Goal: Check status: Check status

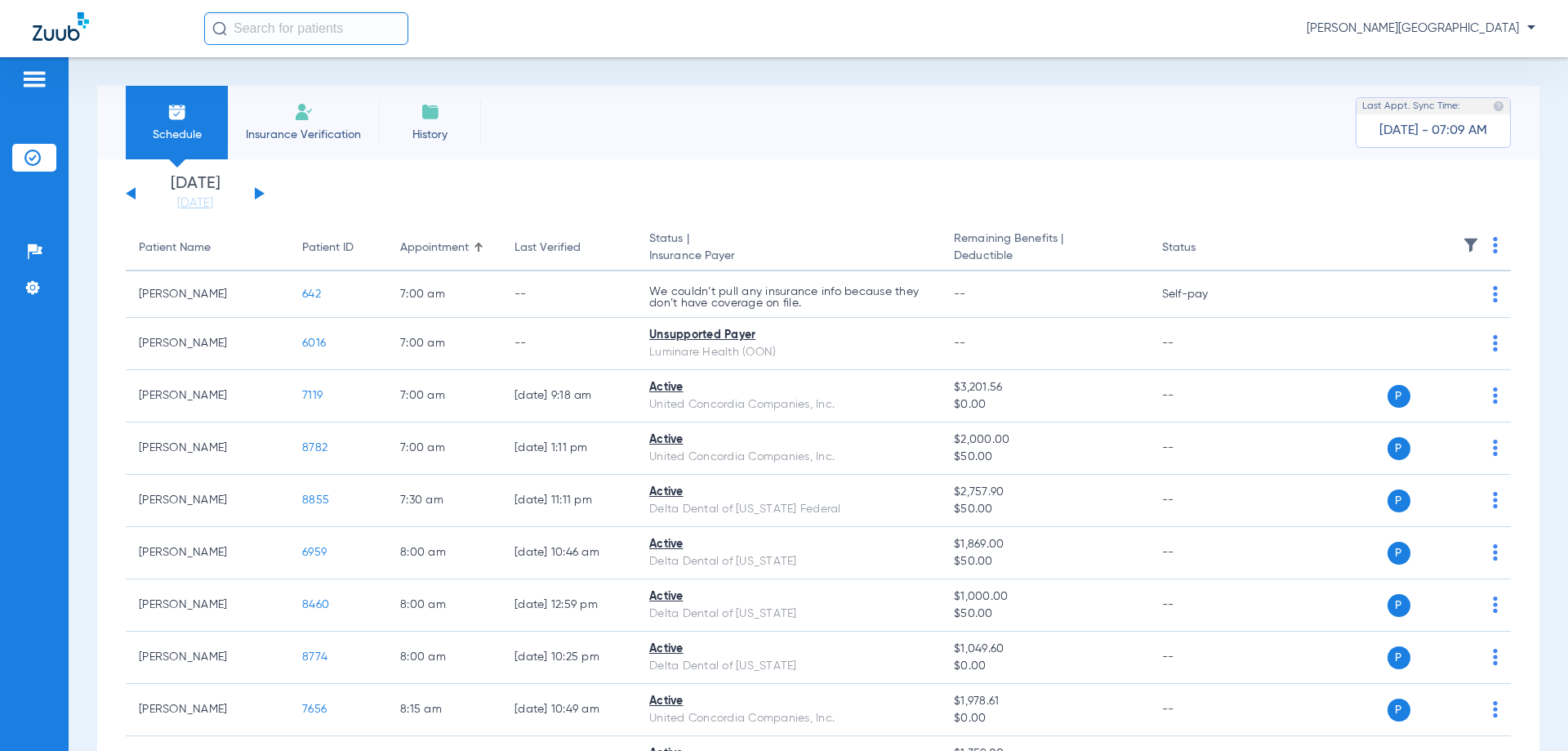
click at [256, 189] on button at bounding box center [260, 193] width 10 height 13
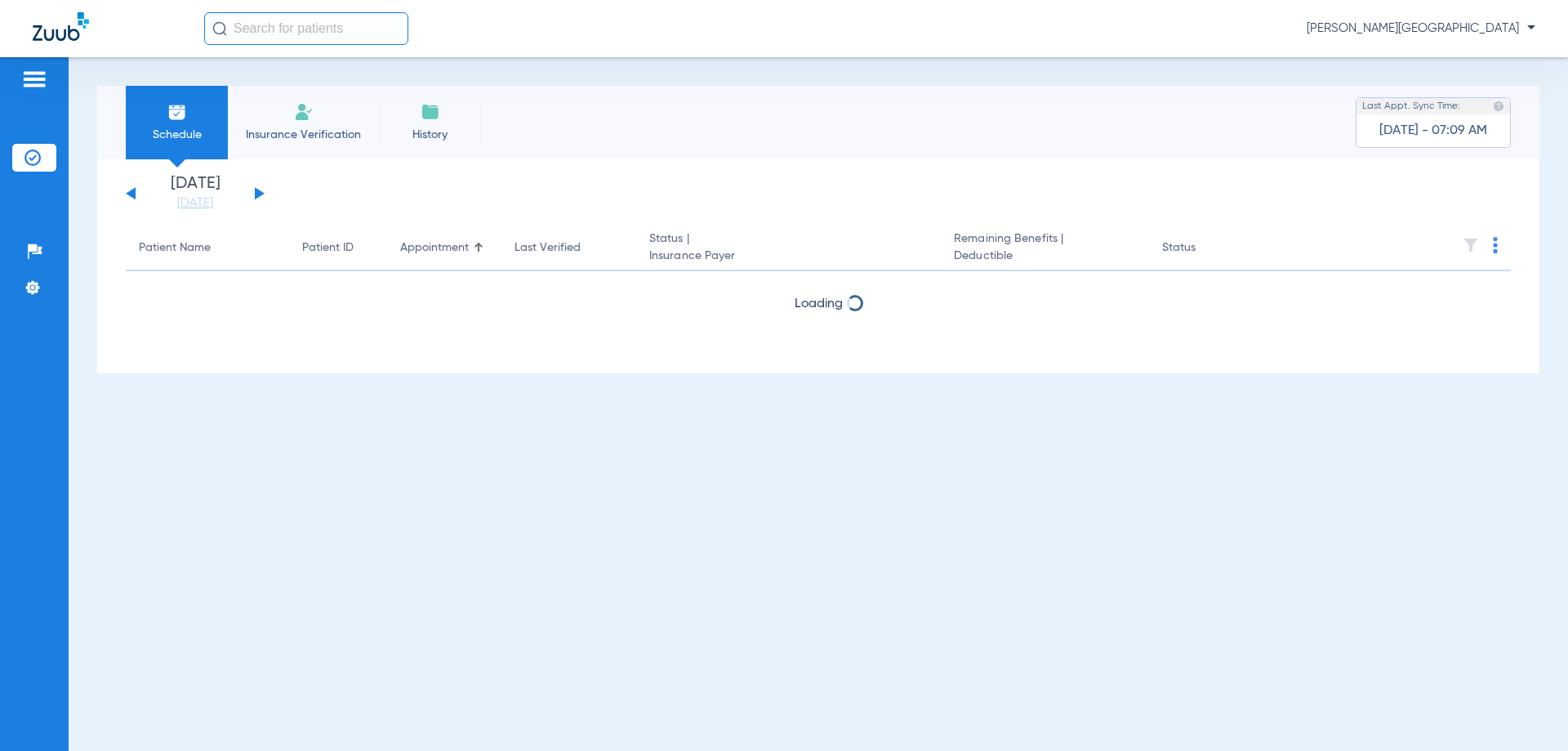
click at [256, 188] on button at bounding box center [260, 193] width 10 height 13
click at [257, 186] on div "[DATE] [DATE] [DATE] [DATE] [DATE] [DATE] [DATE] [DATE] [DATE] [DATE] [DATE] [D…" at bounding box center [195, 193] width 139 height 36
click at [262, 187] on div "[DATE] [DATE] [DATE] [DATE] [DATE] [DATE] [DATE] [DATE] [DATE] [DATE] [DATE] [D…" at bounding box center [195, 193] width 139 height 36
click at [259, 192] on button at bounding box center [260, 193] width 10 height 13
click at [258, 192] on button at bounding box center [260, 193] width 10 height 13
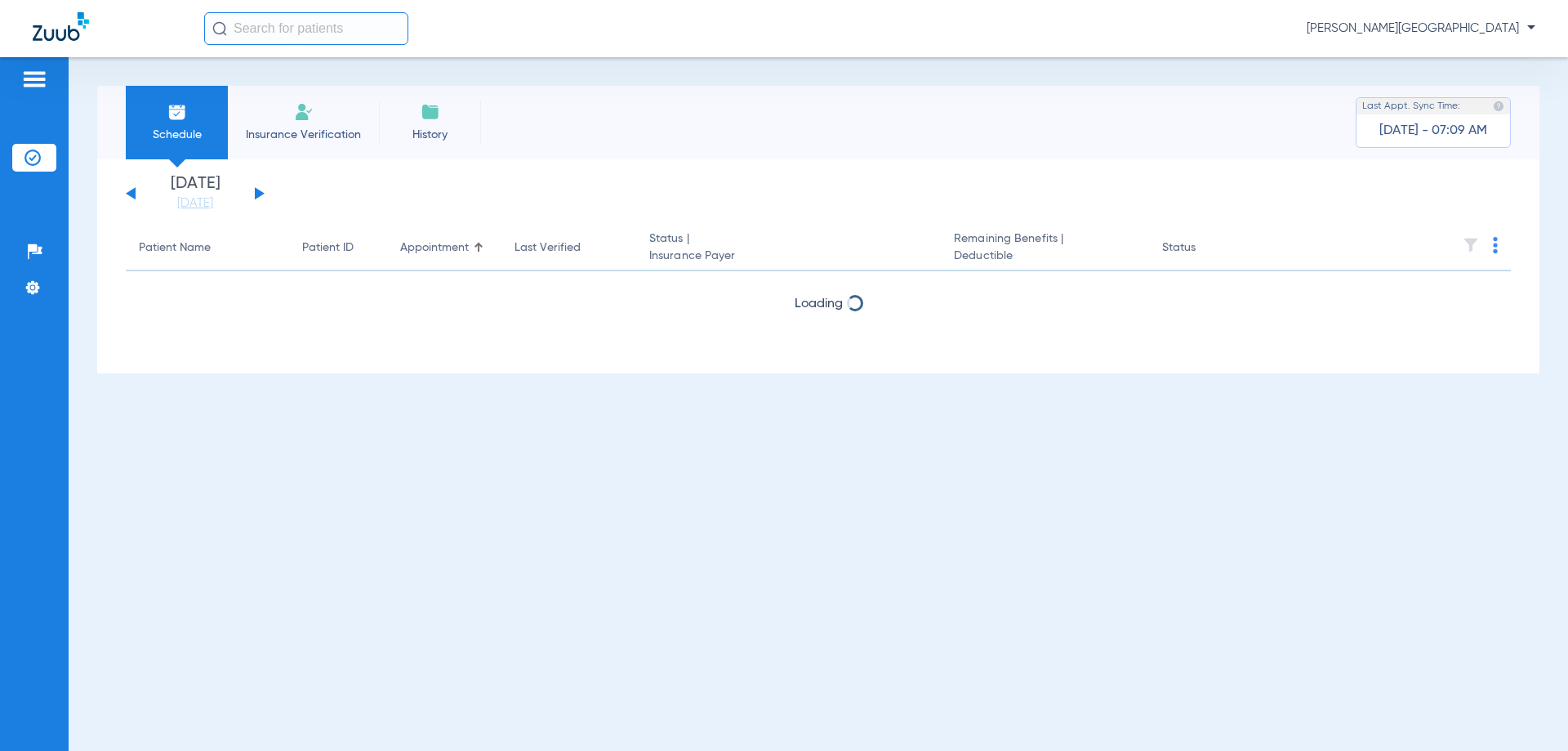
click at [258, 192] on button at bounding box center [260, 193] width 10 height 13
click at [258, 193] on button at bounding box center [260, 193] width 10 height 13
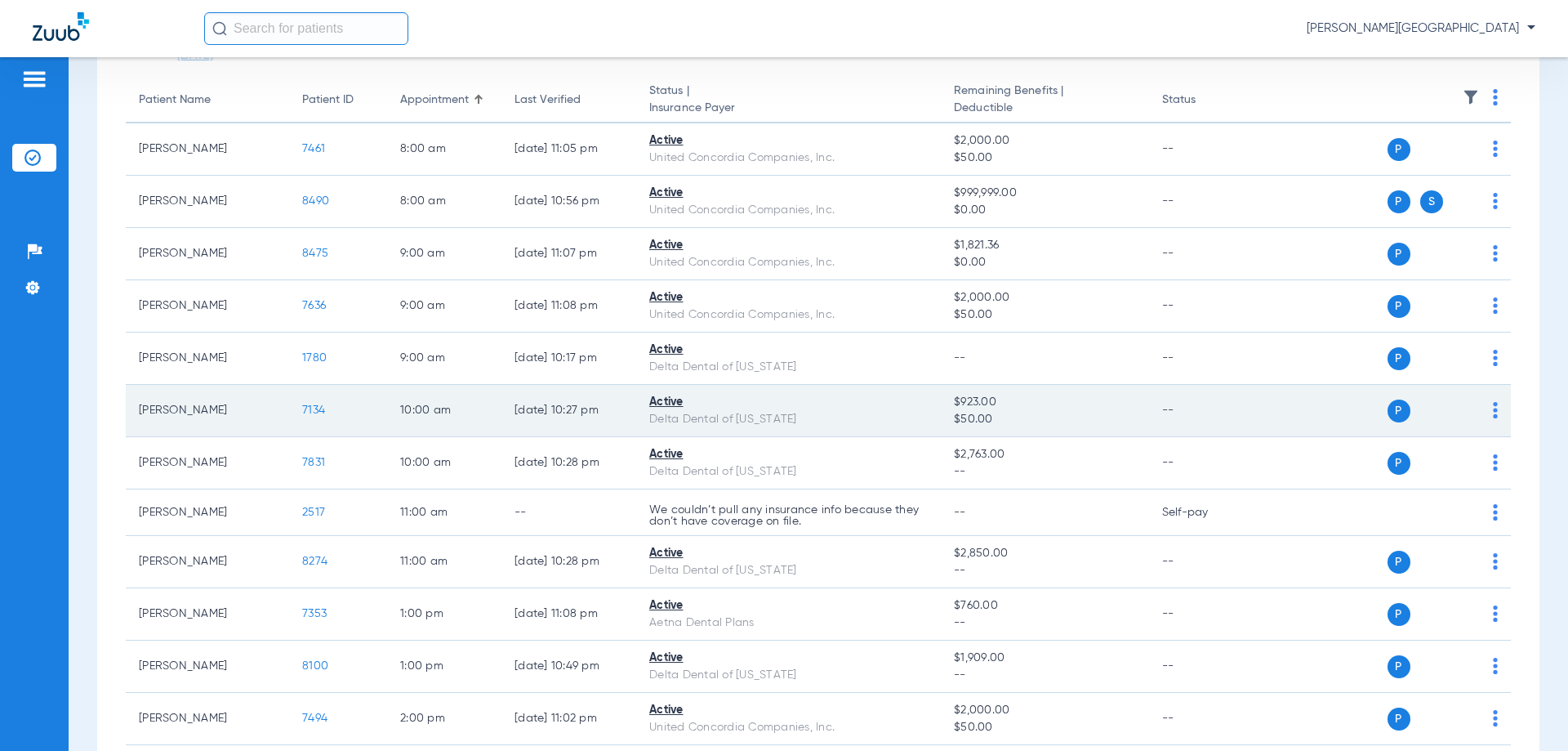
scroll to position [163, 0]
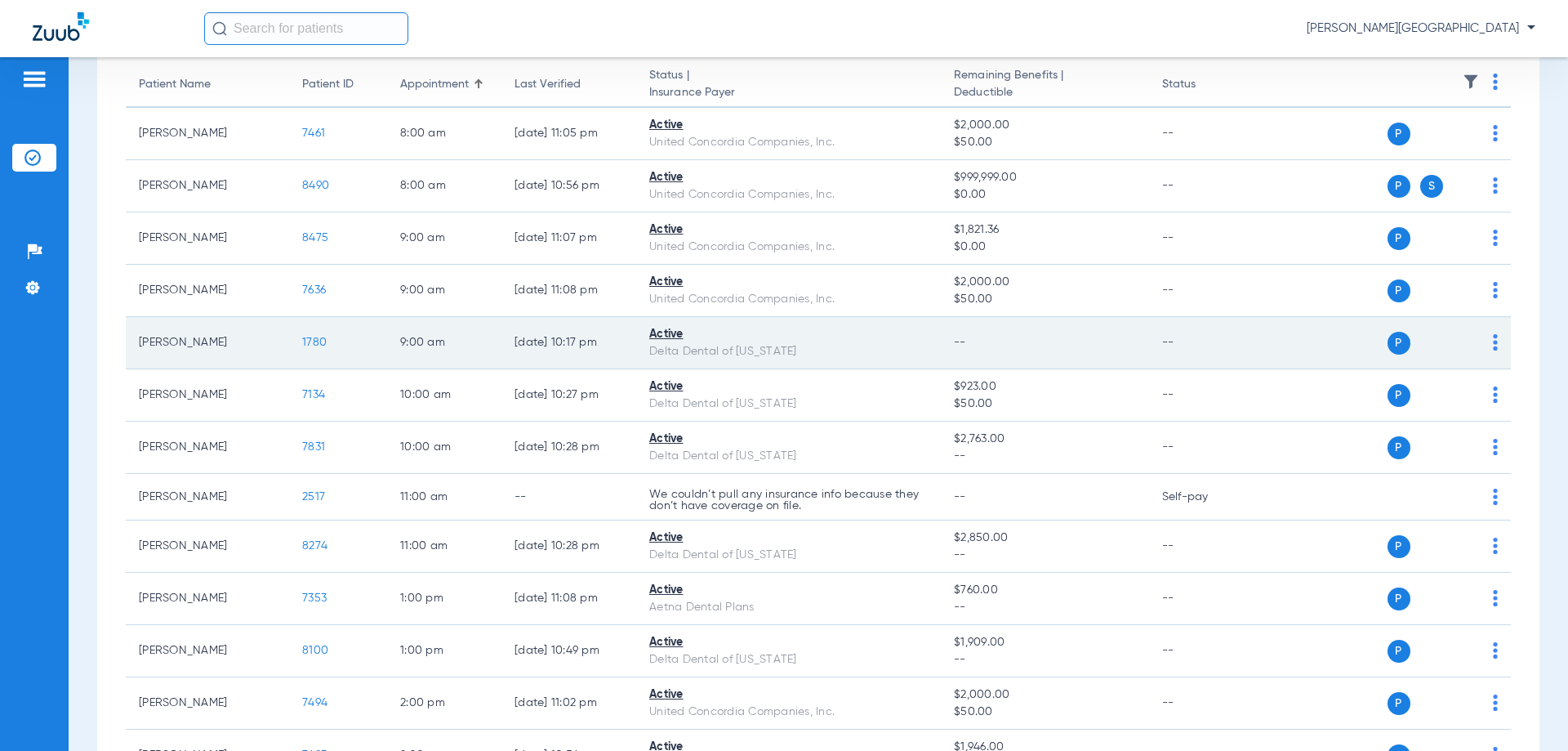
click at [310, 342] on span "1780" at bounding box center [314, 342] width 24 height 12
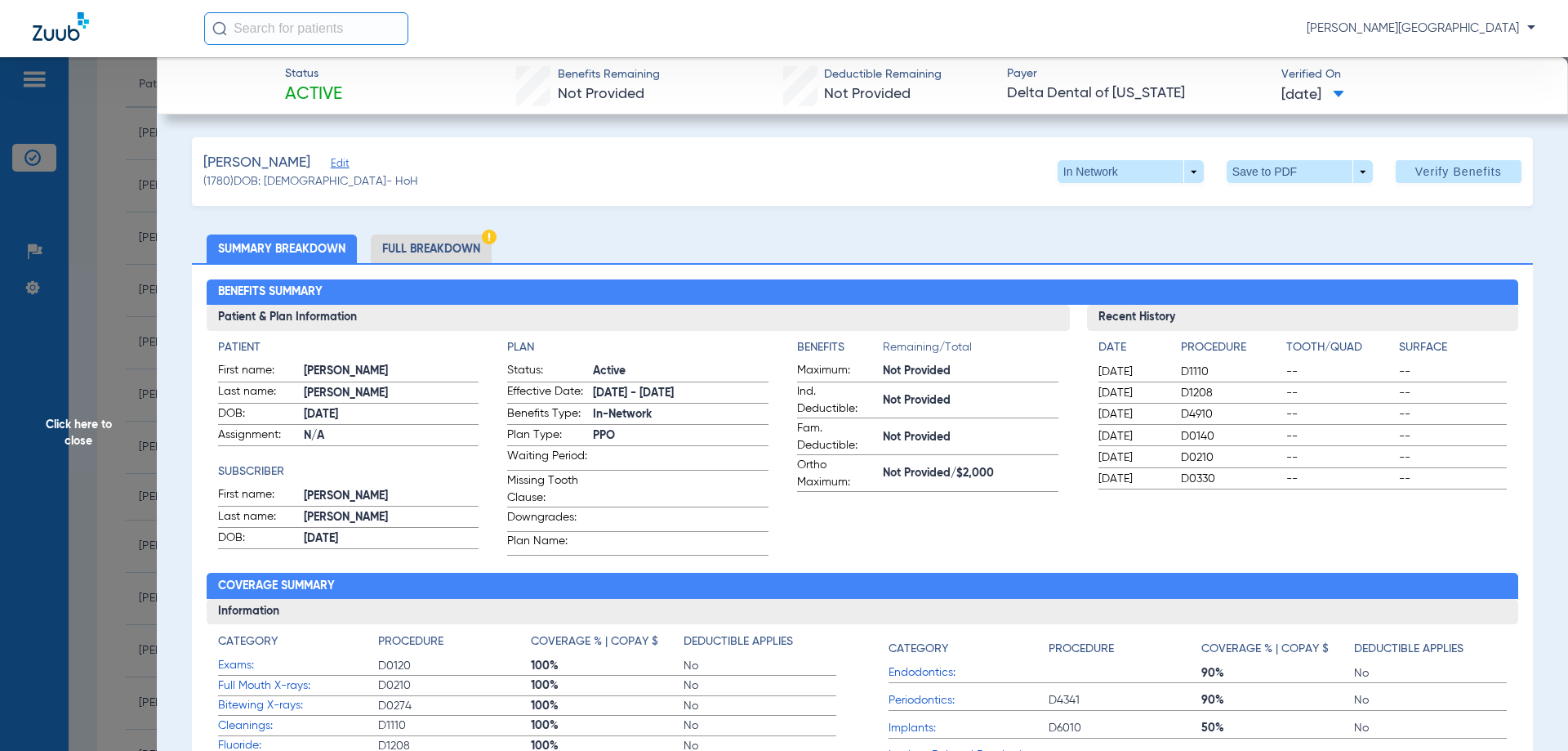
click at [463, 251] on li "Full Breakdown" at bounding box center [431, 248] width 121 height 28
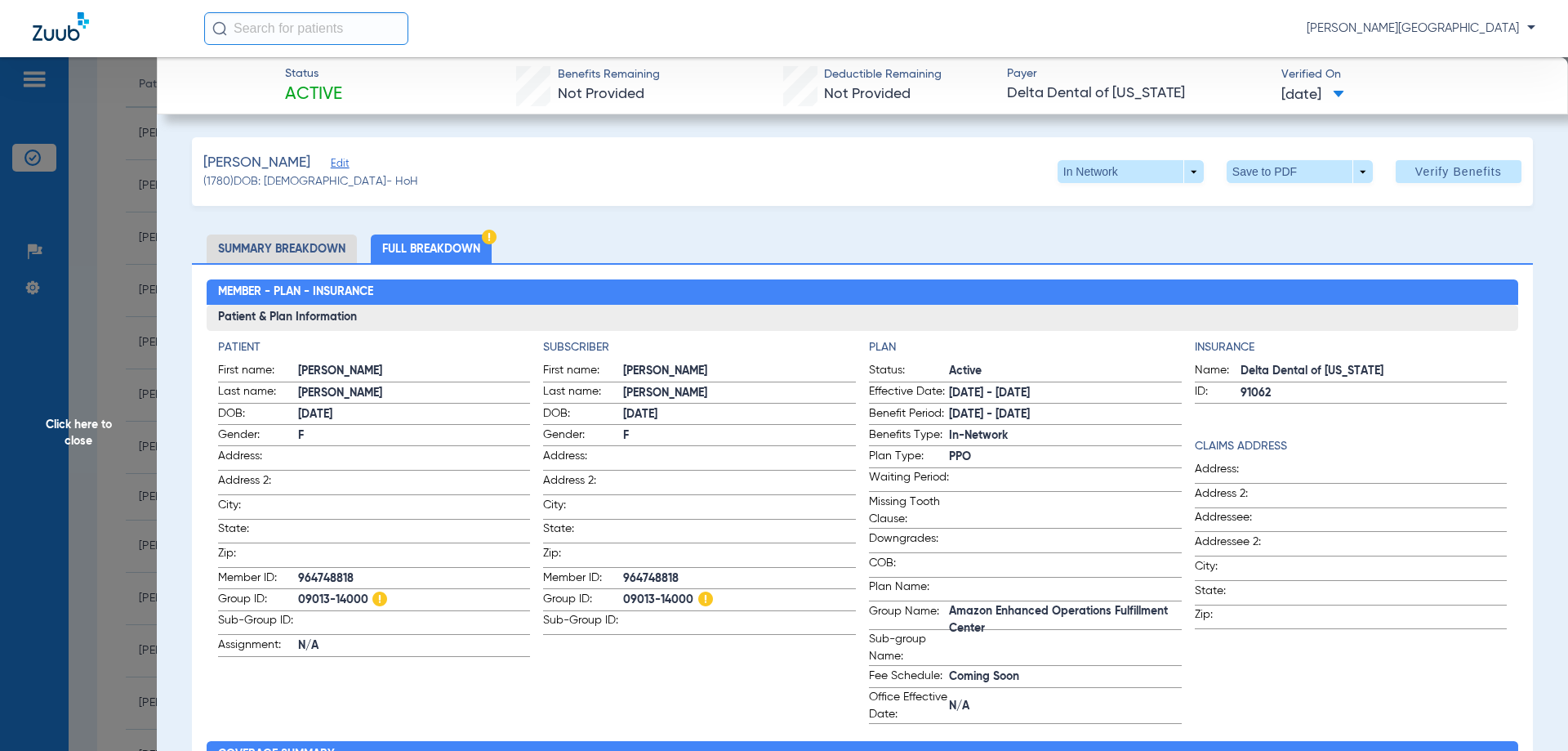
click at [76, 419] on span "Click here to close" at bounding box center [79, 432] width 157 height 751
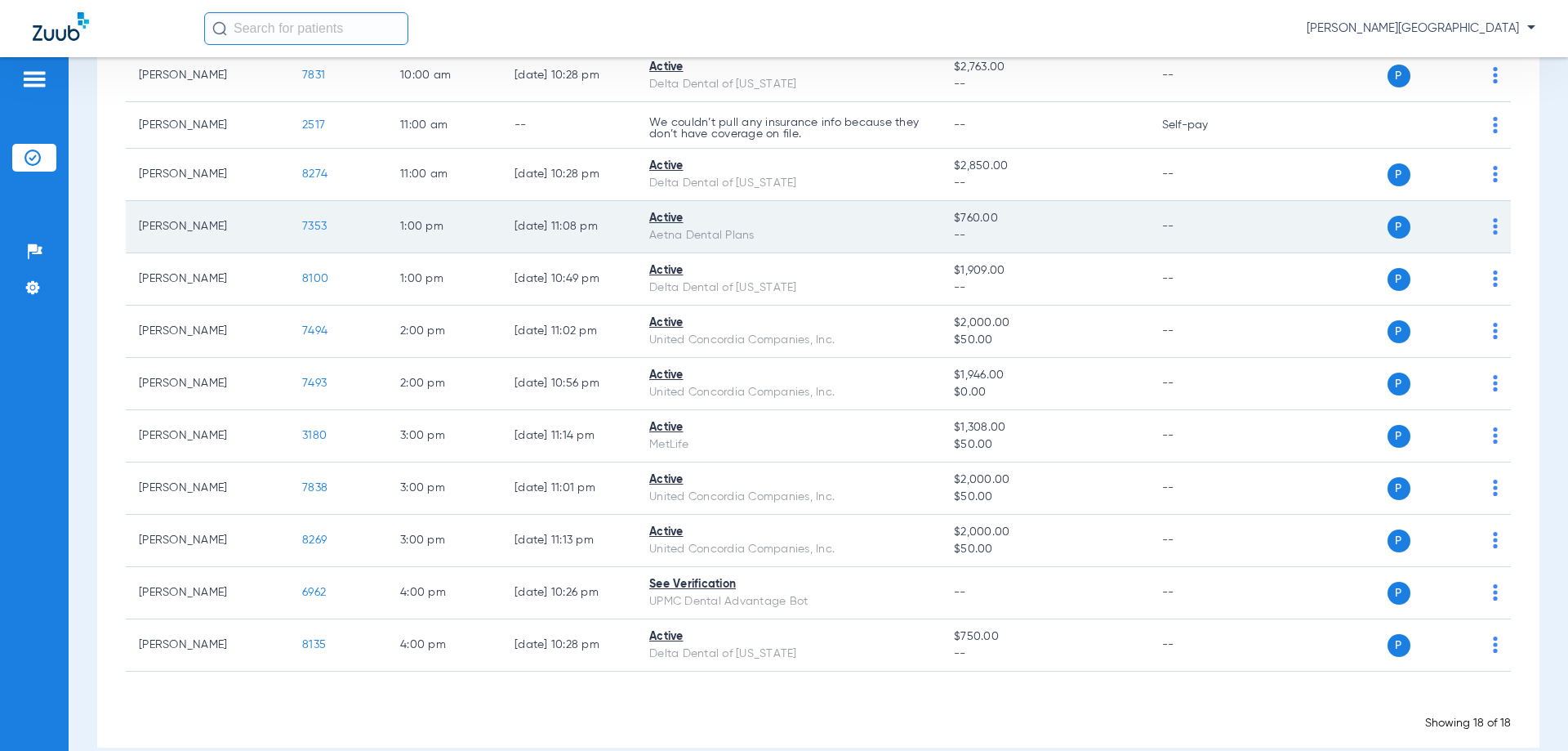
scroll to position [560, 0]
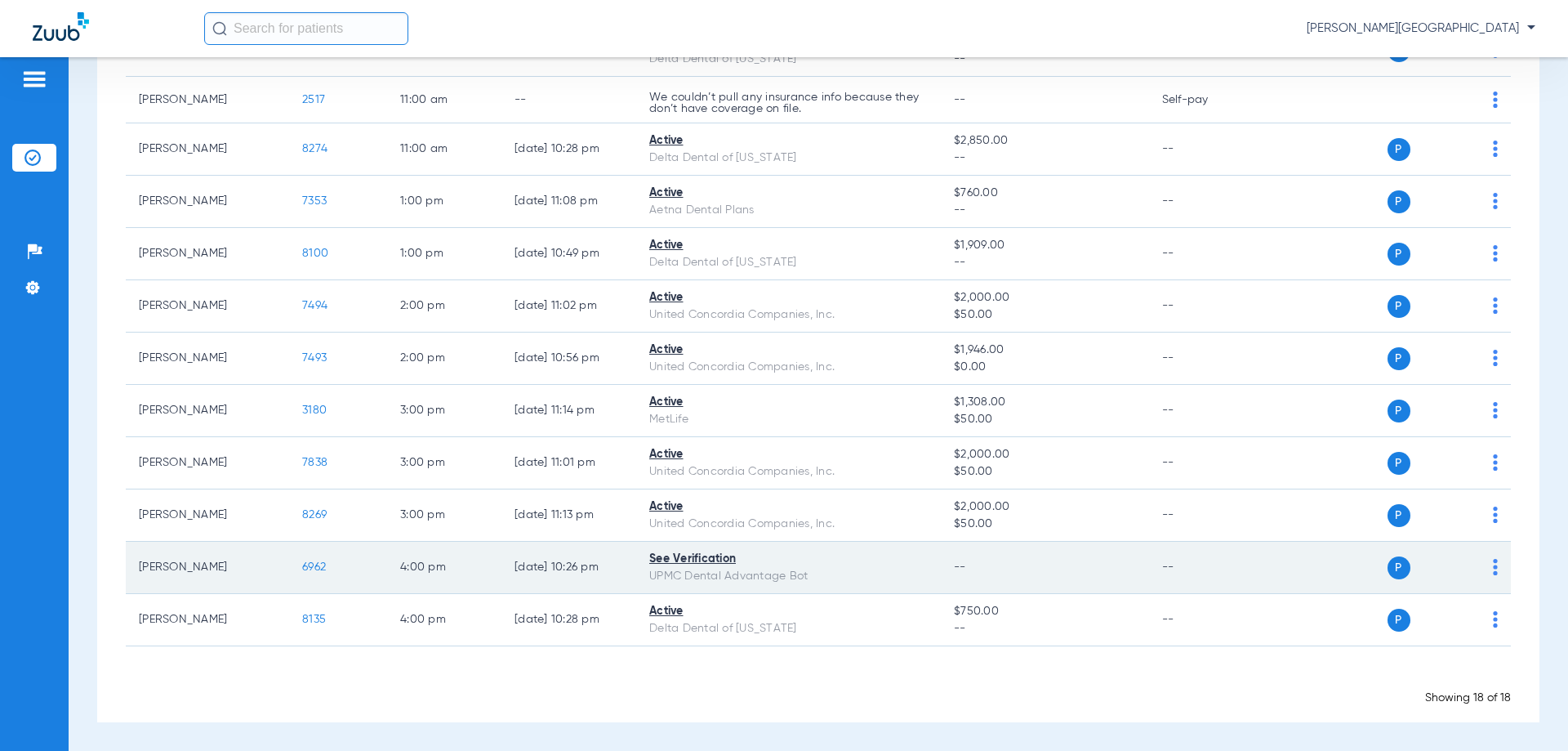
click at [316, 570] on span "6962" at bounding box center [314, 567] width 23 height 12
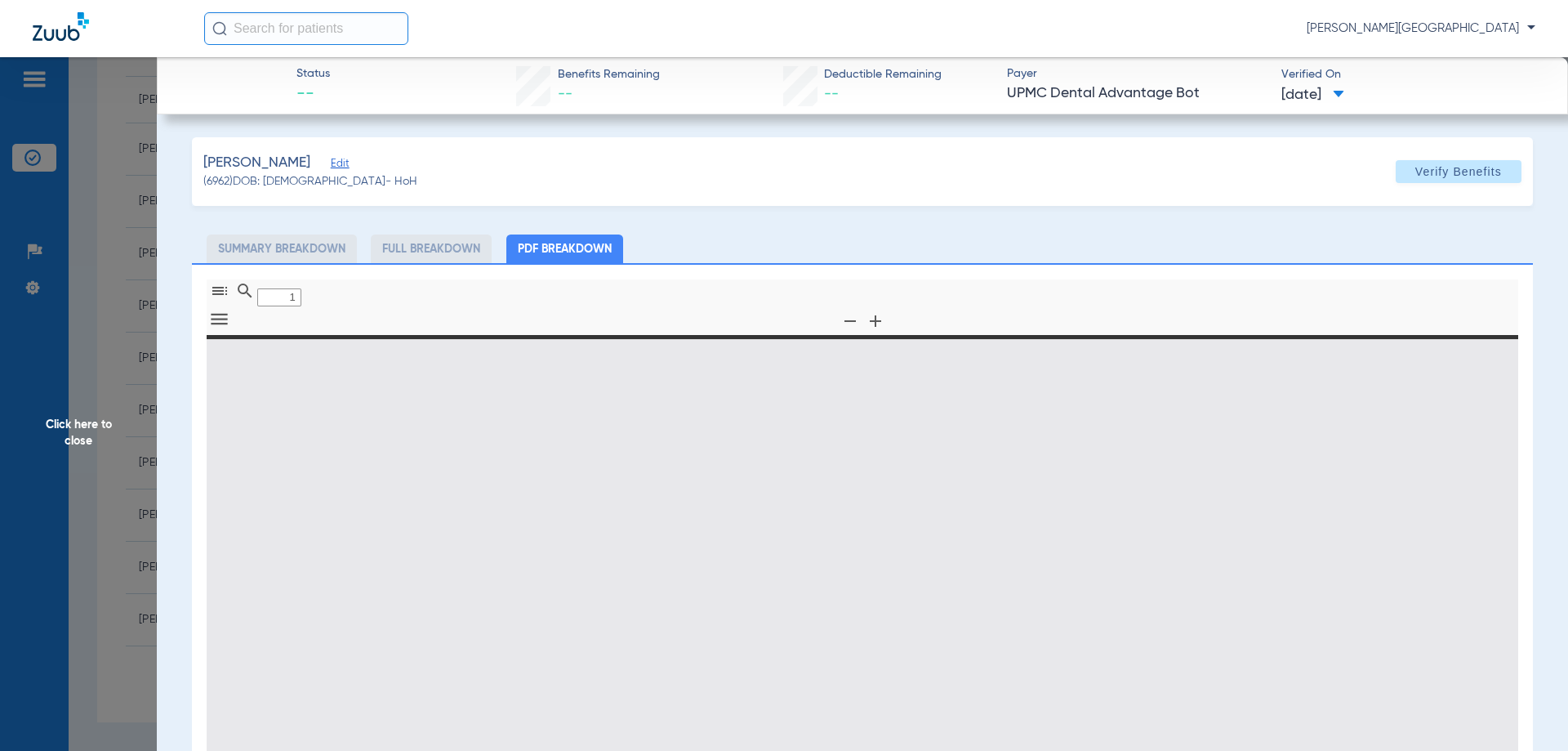
type input "0"
select select "page-width"
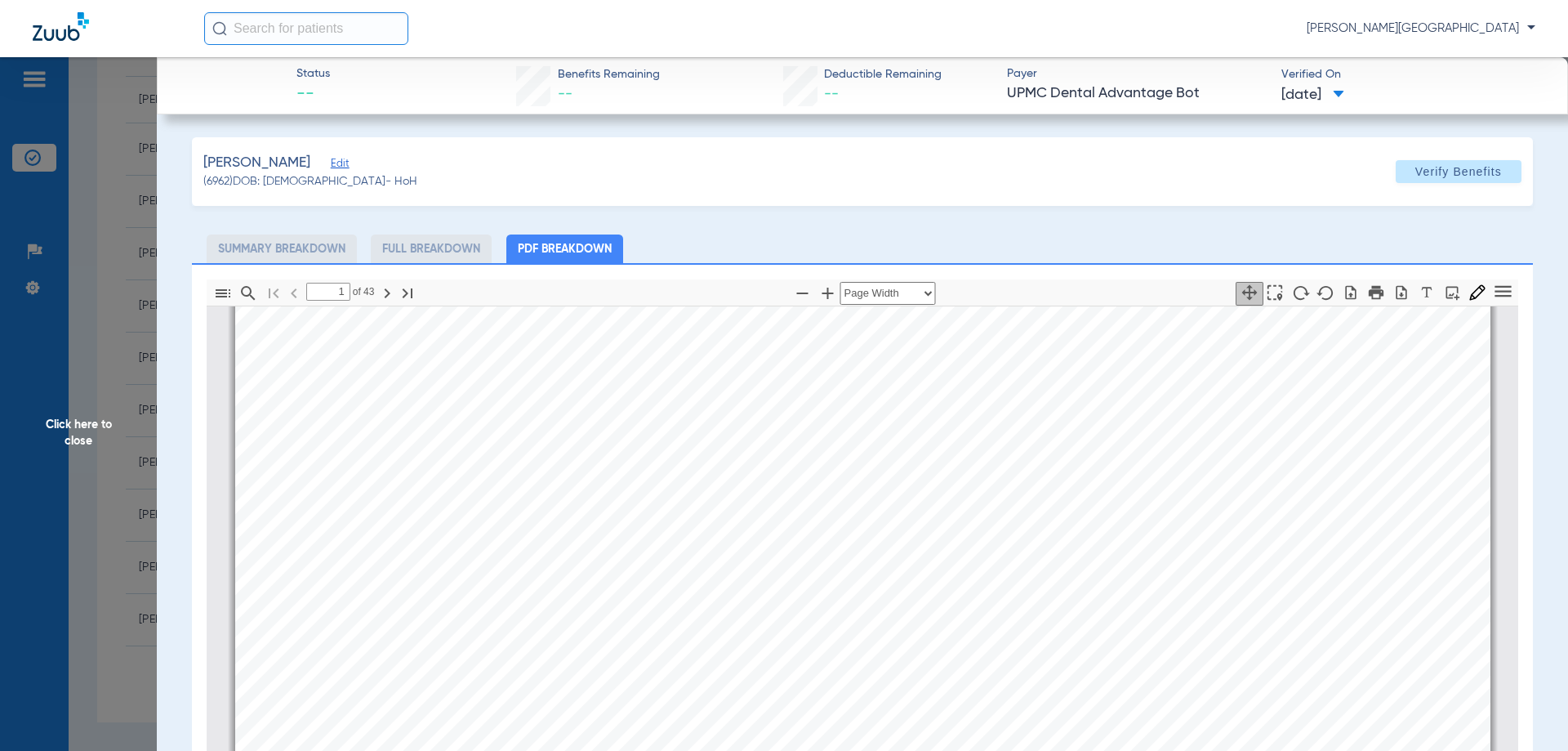
scroll to position [416, 0]
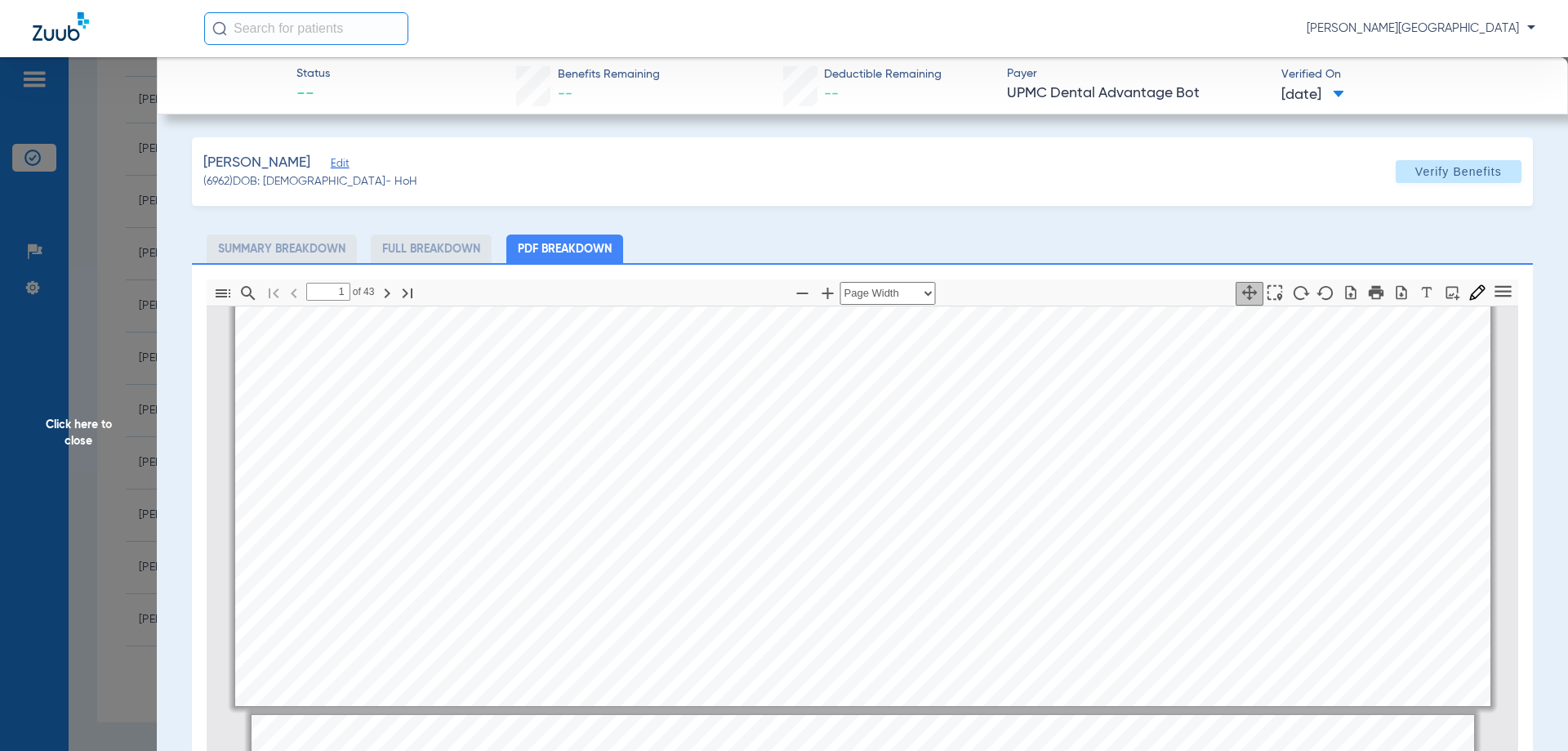
type input "2"
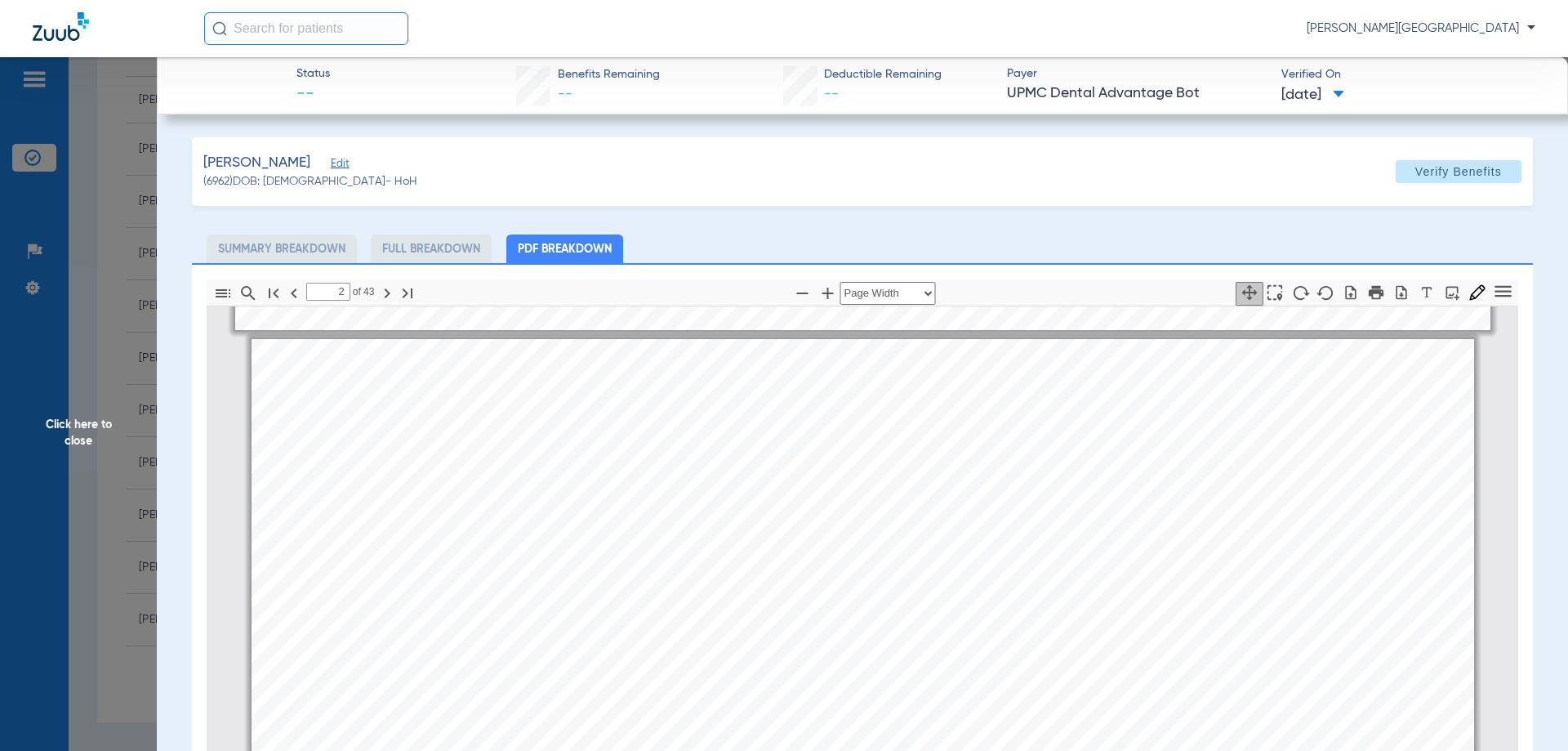
scroll to position [1642, 0]
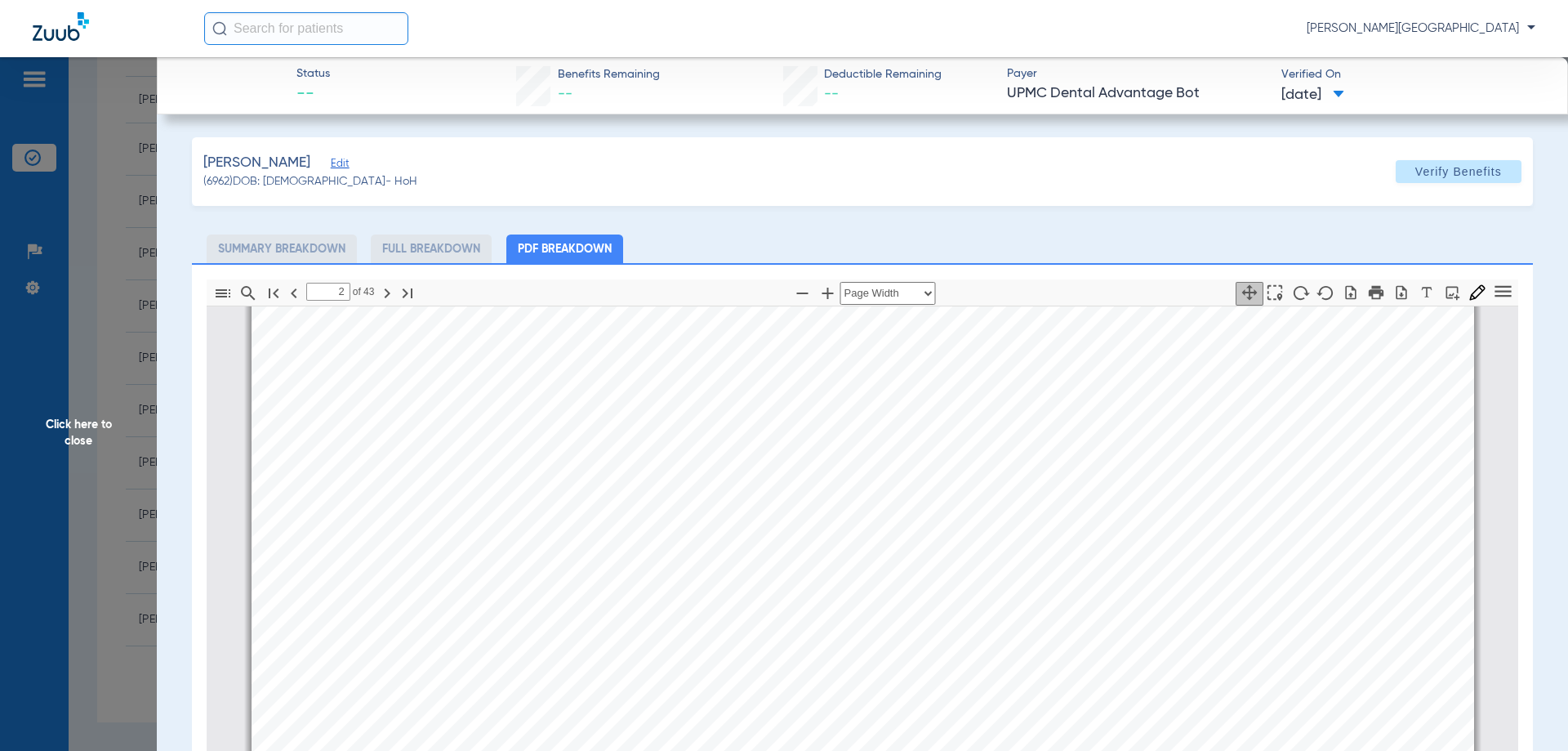
click at [89, 430] on span "Click here to close" at bounding box center [79, 432] width 157 height 751
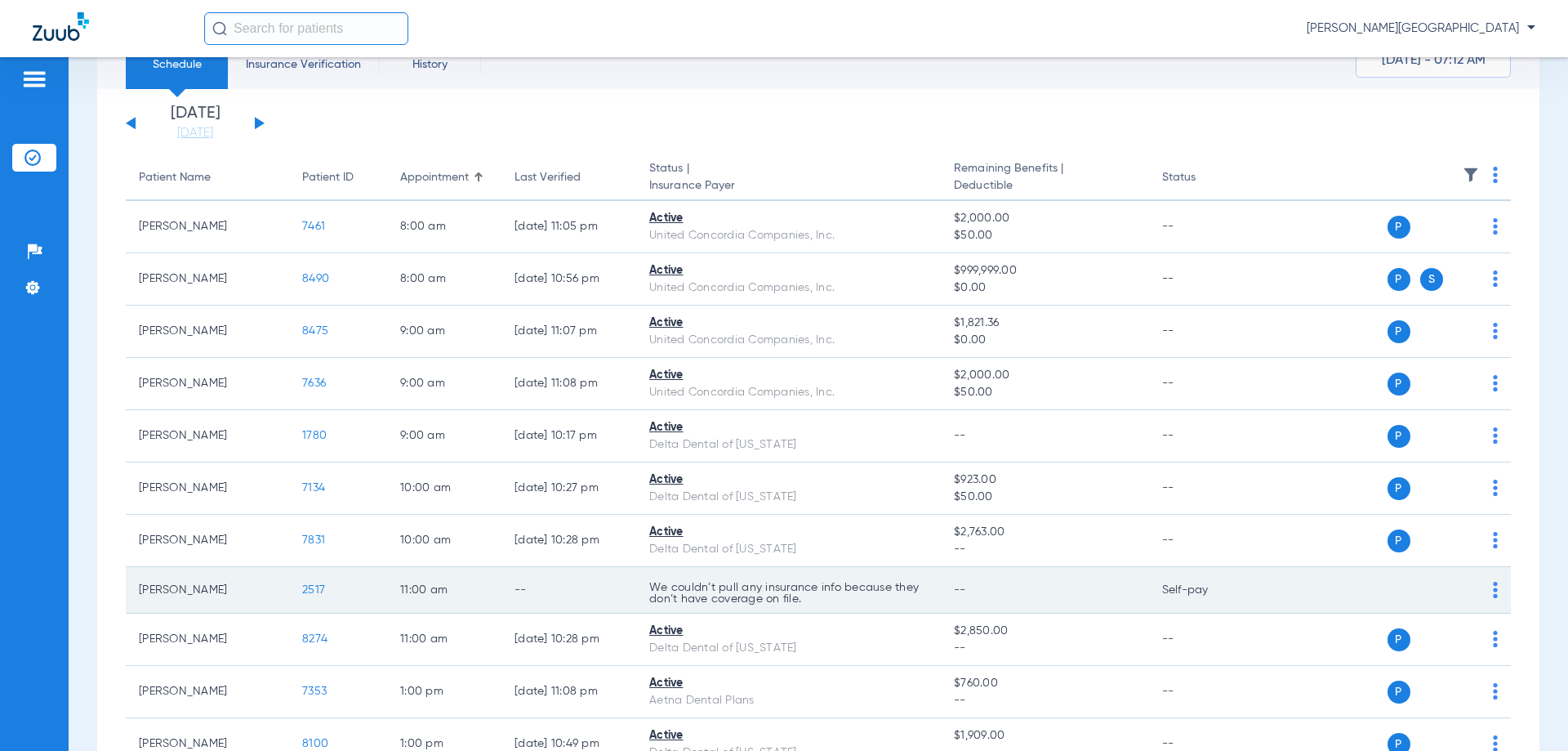
scroll to position [0, 0]
